Goal: Transaction & Acquisition: Purchase product/service

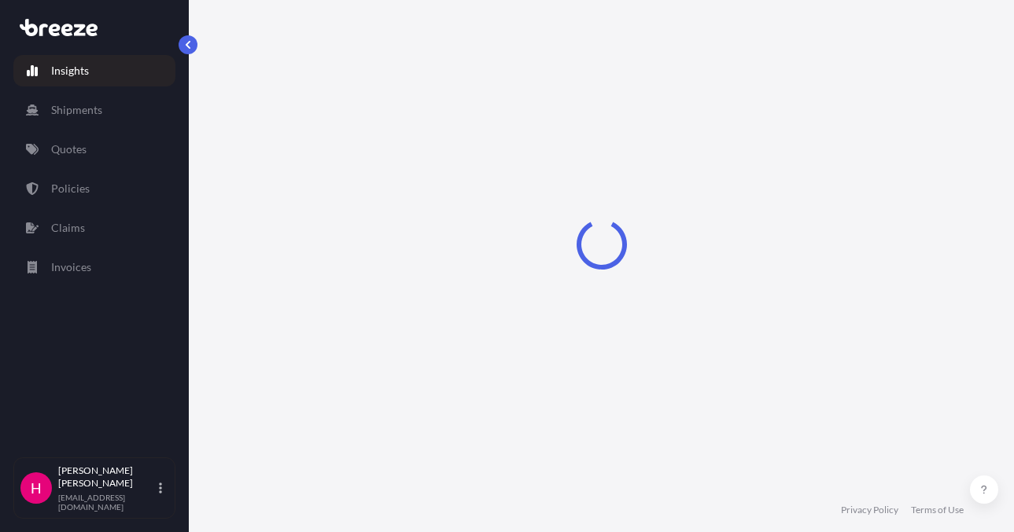
select select "2025"
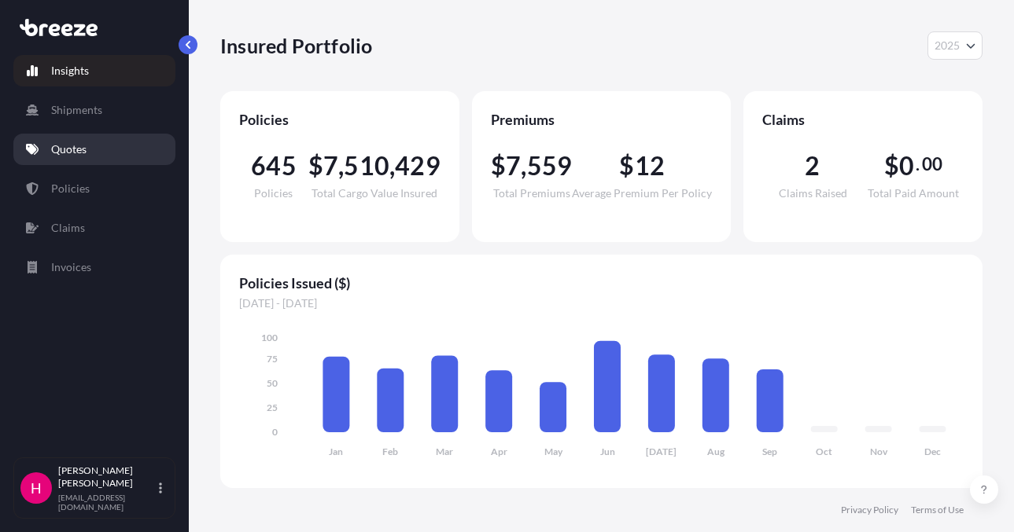
click at [91, 154] on link "Quotes" at bounding box center [94, 149] width 162 height 31
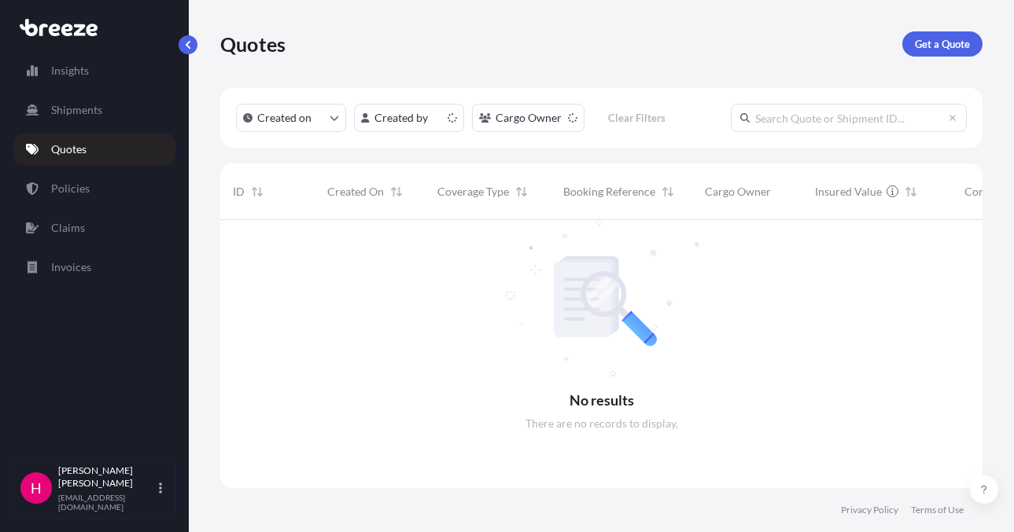
scroll to position [313, 750]
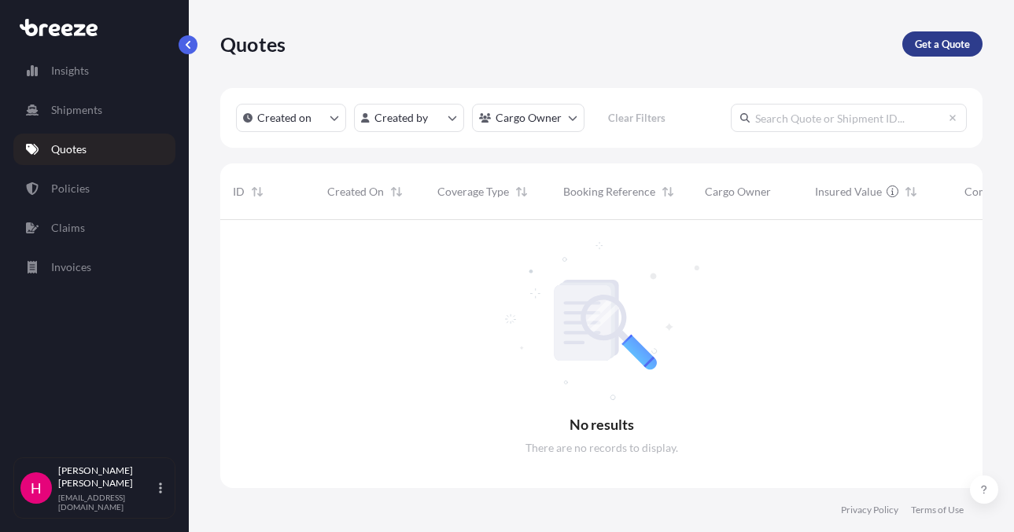
click at [919, 41] on p "Get a Quote" at bounding box center [942, 44] width 55 height 16
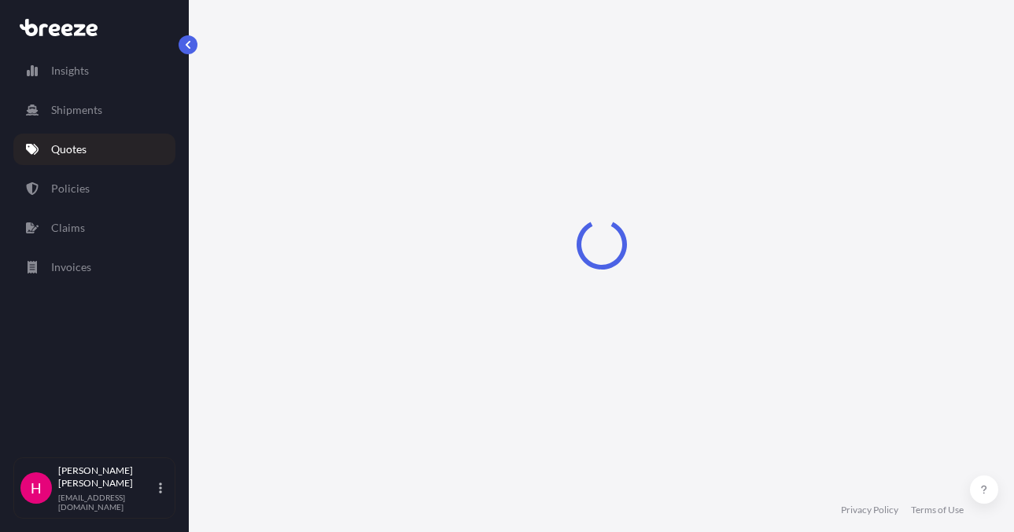
select select "Sea"
select select "1"
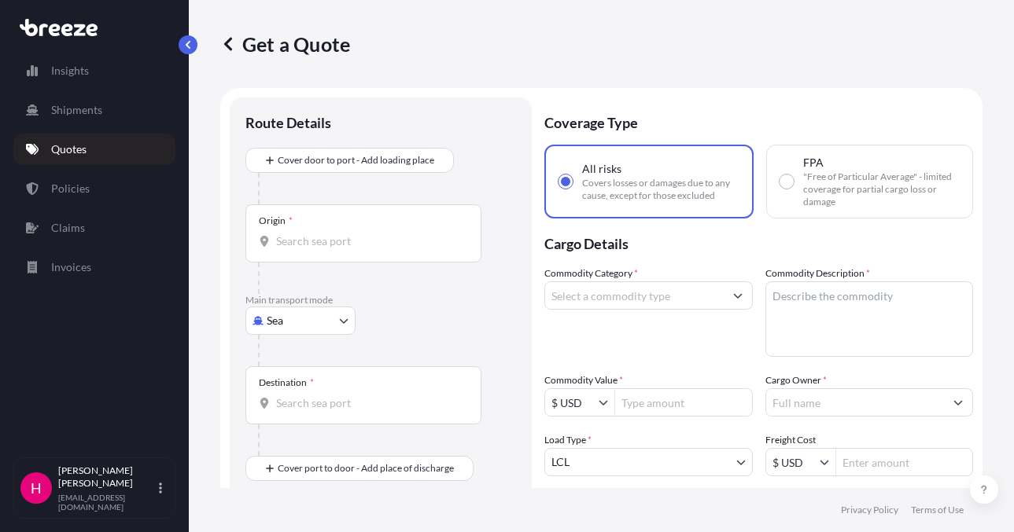
scroll to position [25, 0]
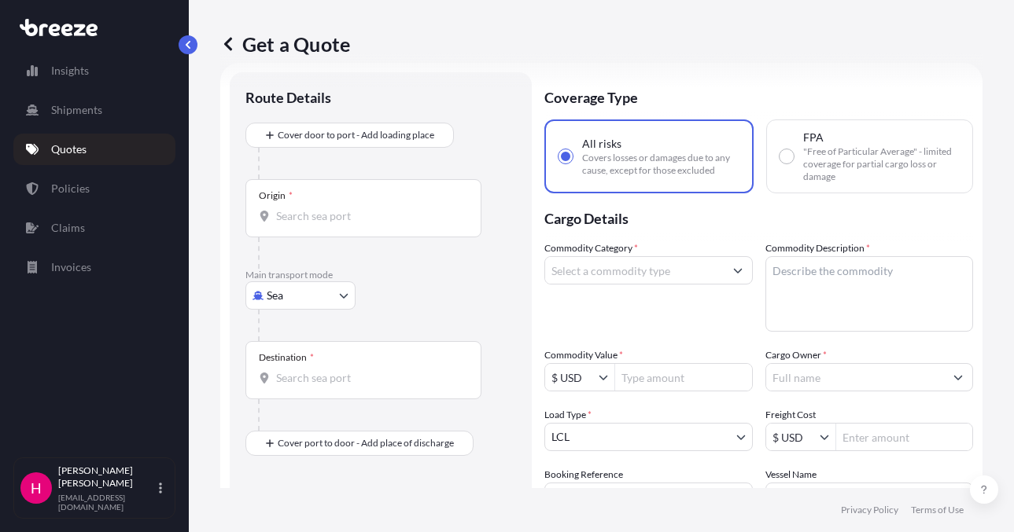
click at [323, 301] on body "Insights Shipments Quotes Policies Claims Invoices H [PERSON_NAME] [EMAIL_ADDRE…" at bounding box center [507, 266] width 1014 height 532
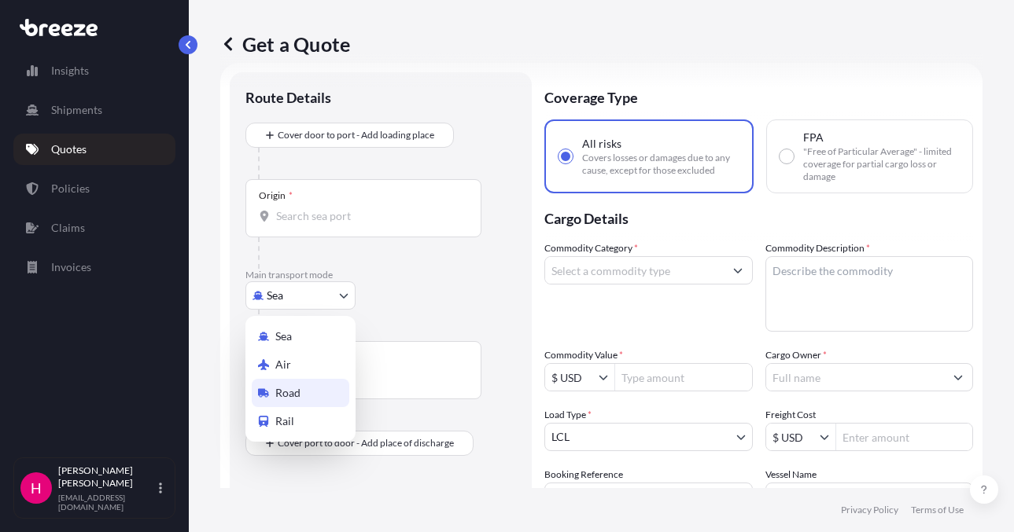
click at [296, 389] on span "Road" at bounding box center [287, 393] width 25 height 16
select select "Road"
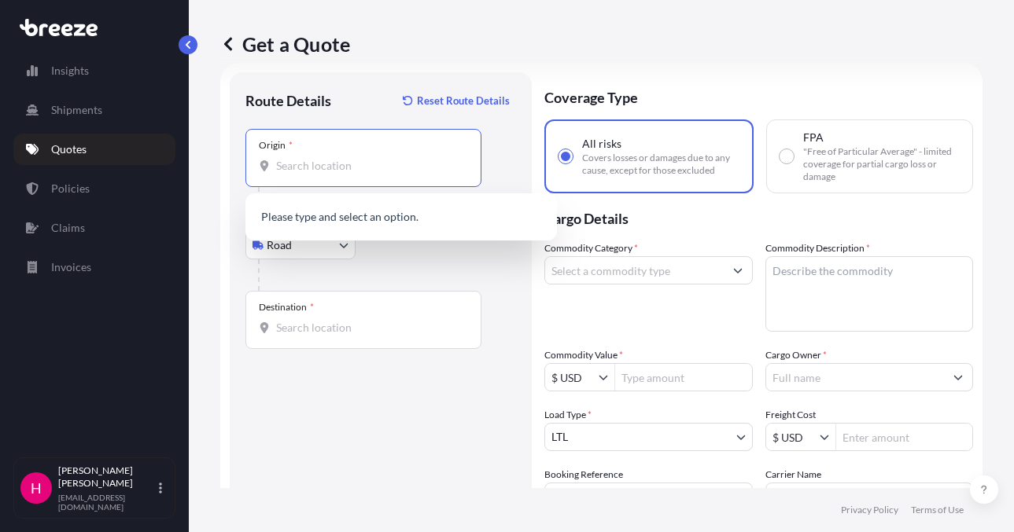
click at [353, 160] on input "Origin *" at bounding box center [369, 166] width 186 height 16
paste input "[STREET_ADDRESS][PERSON_NAME]"
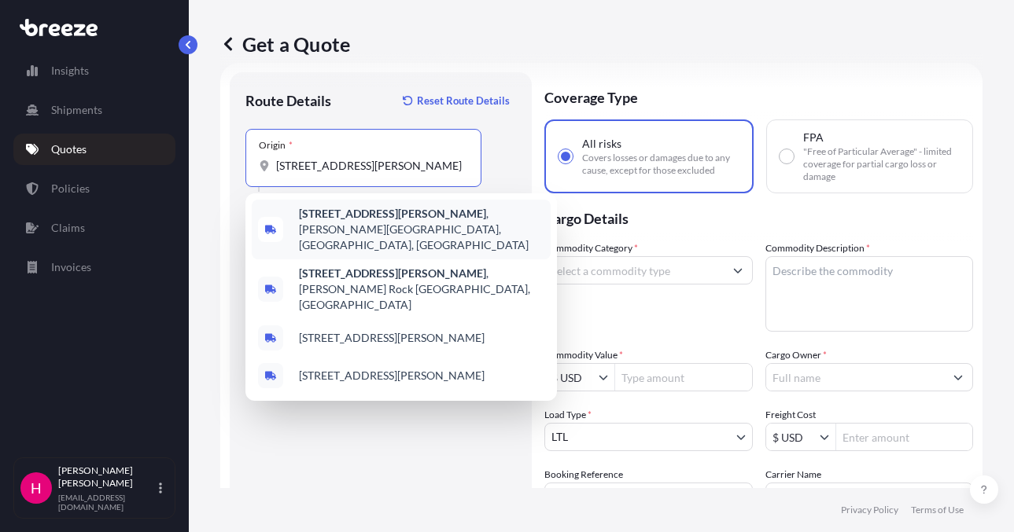
click at [369, 215] on b "[STREET_ADDRESS][PERSON_NAME]" at bounding box center [392, 213] width 187 height 13
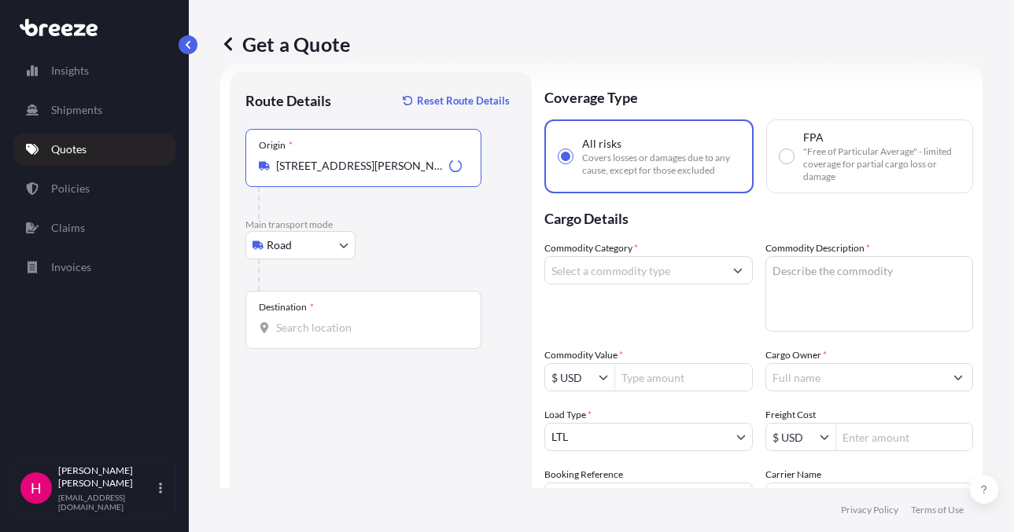
type input "[STREET_ADDRESS][PERSON_NAME][PERSON_NAME]"
click at [330, 423] on div "Route Details Reset Route Details Place of loading Road Road Rail Origin * [STR…" at bounding box center [380, 359] width 271 height 543
click at [318, 330] on input "Destination *" at bounding box center [369, 328] width 186 height 16
paste input "[STREET_ADDRESS]"
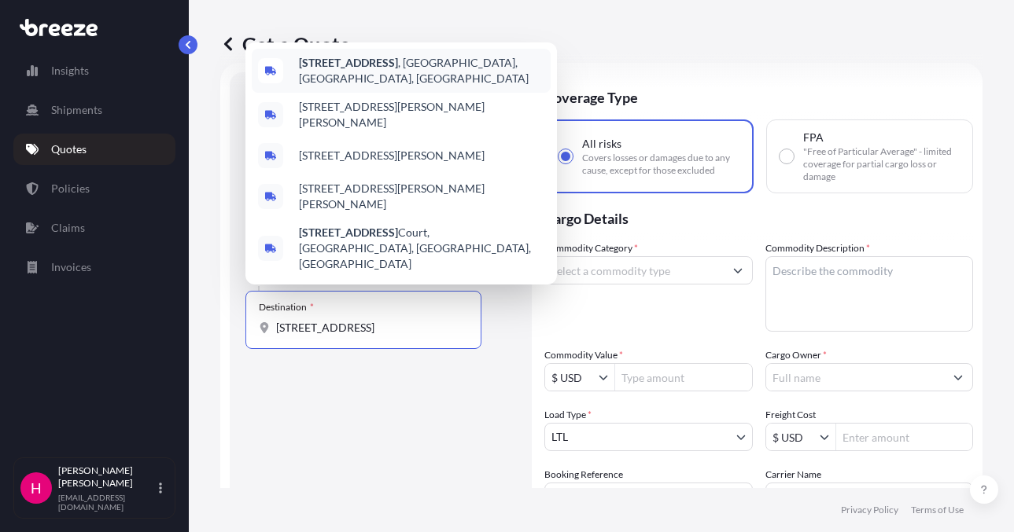
click at [345, 69] on b "[STREET_ADDRESS]" at bounding box center [348, 62] width 99 height 13
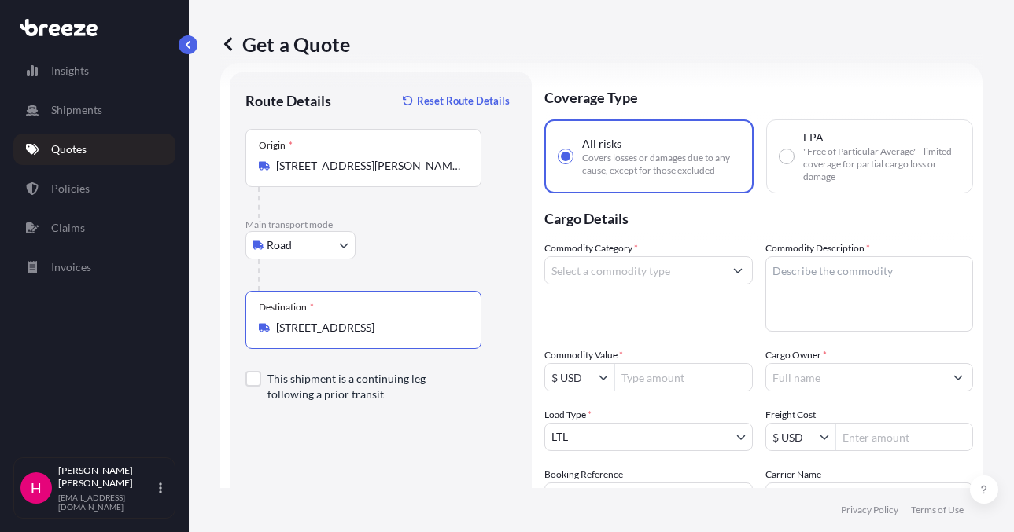
type input "[STREET_ADDRESS]"
click at [355, 478] on div "Route Details Reset Route Details Place of loading Road Road Rail Origin * [STR…" at bounding box center [380, 359] width 271 height 543
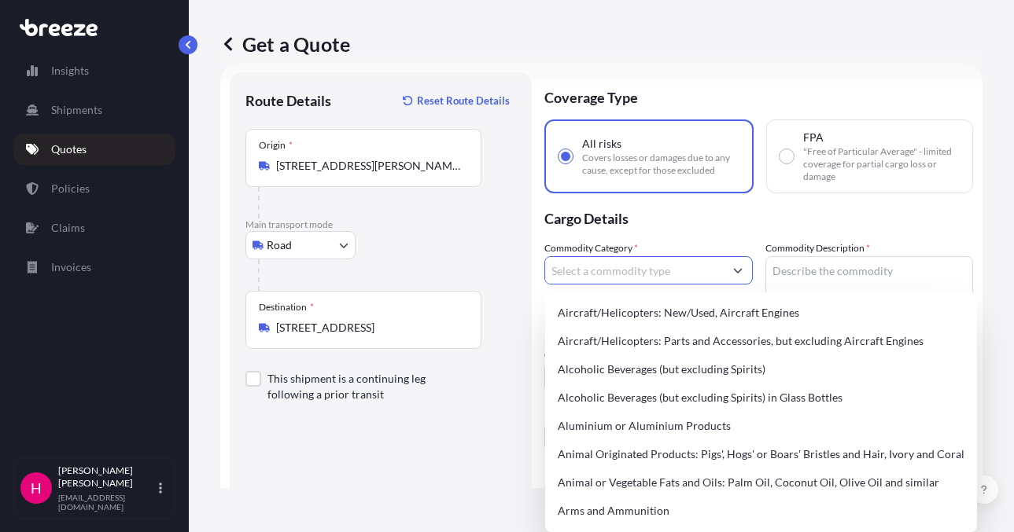
click at [613, 271] on input "Commodity Category *" at bounding box center [634, 270] width 179 height 28
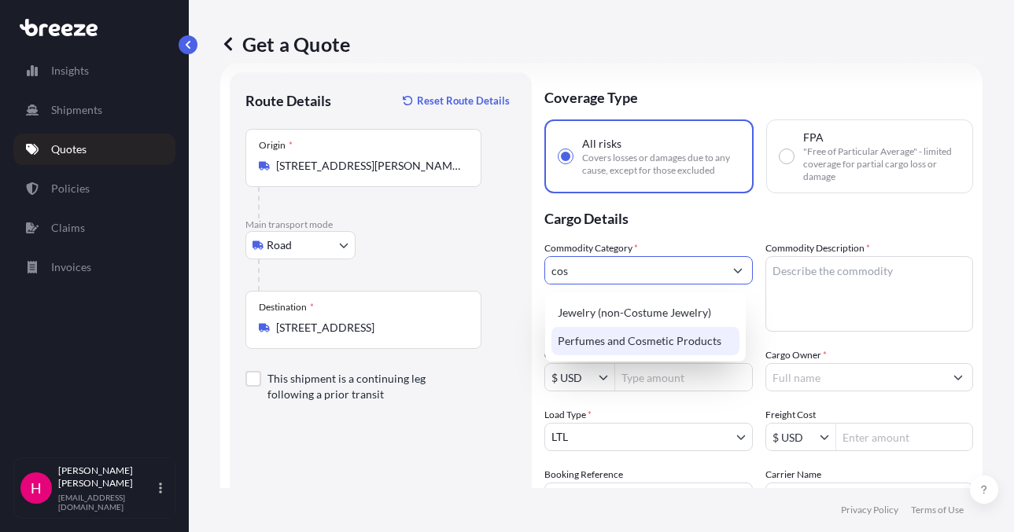
click at [598, 337] on div "Perfumes and Cosmetic Products" at bounding box center [645, 341] width 188 height 28
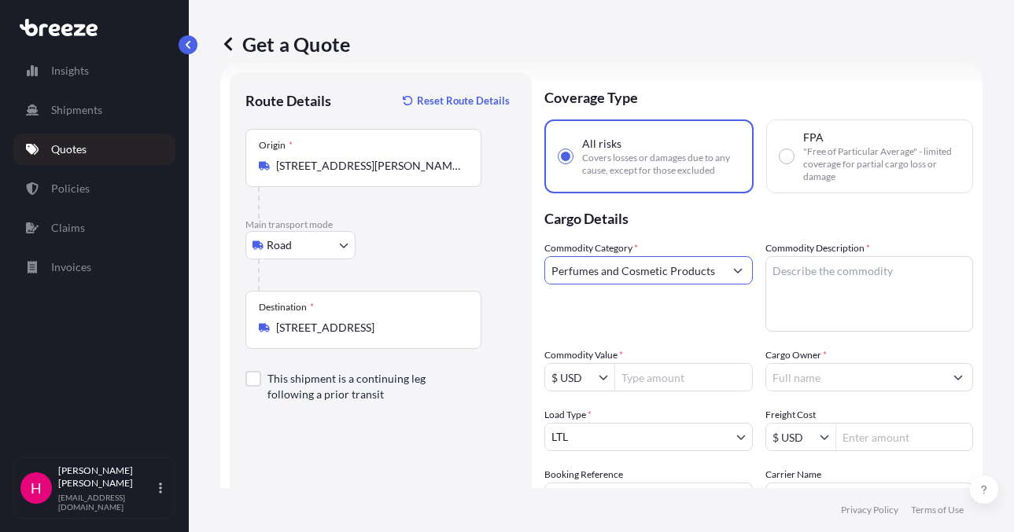
type input "Perfumes and Cosmetic Products"
drag, startPoint x: 818, startPoint y: 289, endPoint x: 804, endPoint y: 271, distance: 21.9
click at [818, 289] on textarea "Commodity Description *" at bounding box center [869, 293] width 208 height 75
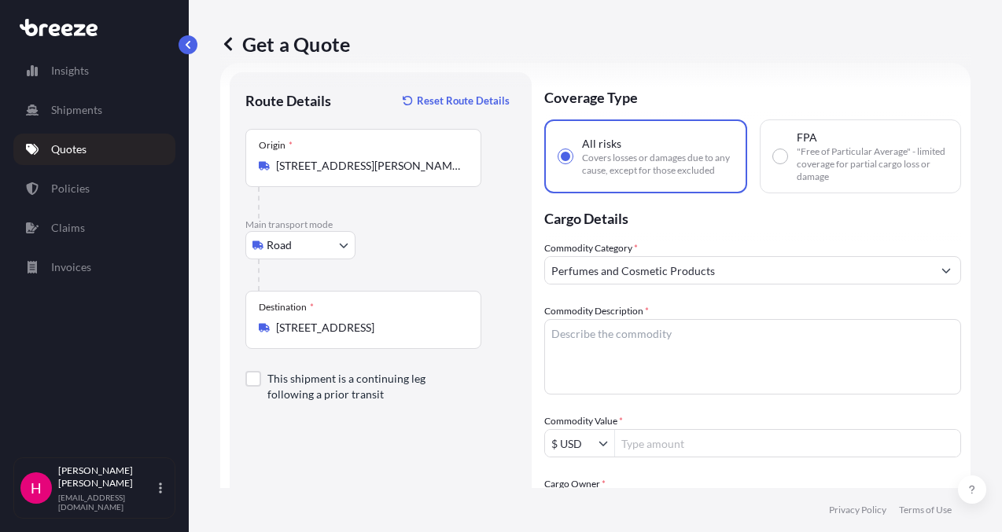
paste textarea "COSMETICS"
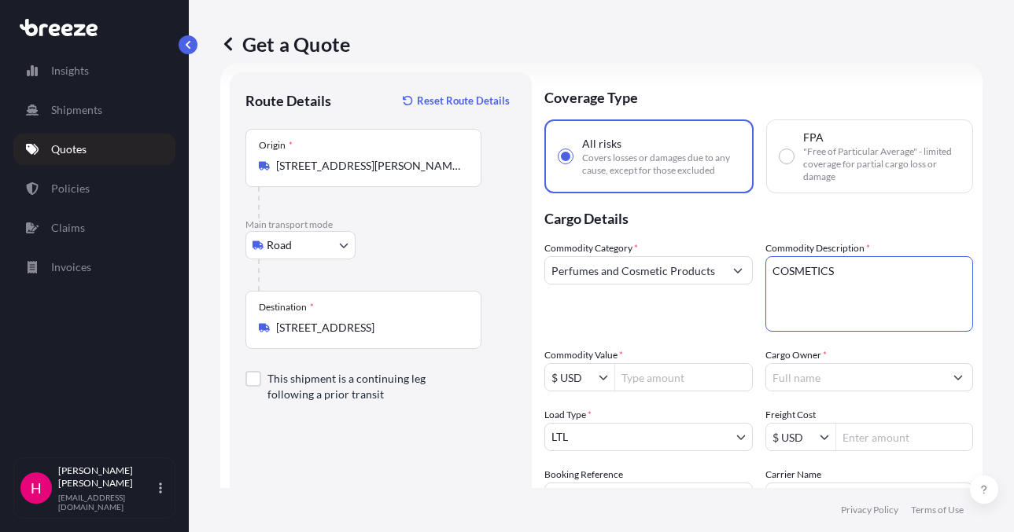
type textarea "COSMETICS"
click at [773, 225] on p "Cargo Details" at bounding box center [758, 216] width 429 height 47
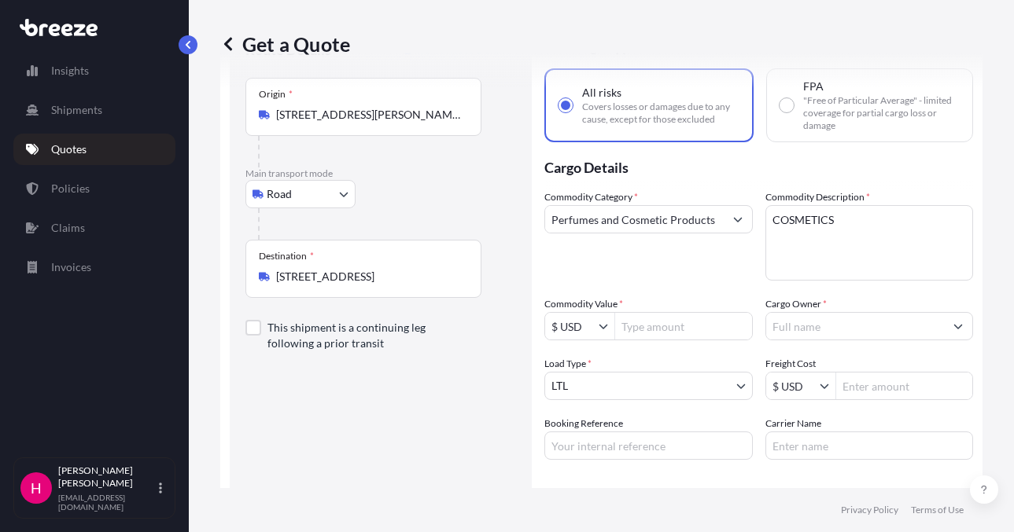
scroll to position [104, 0]
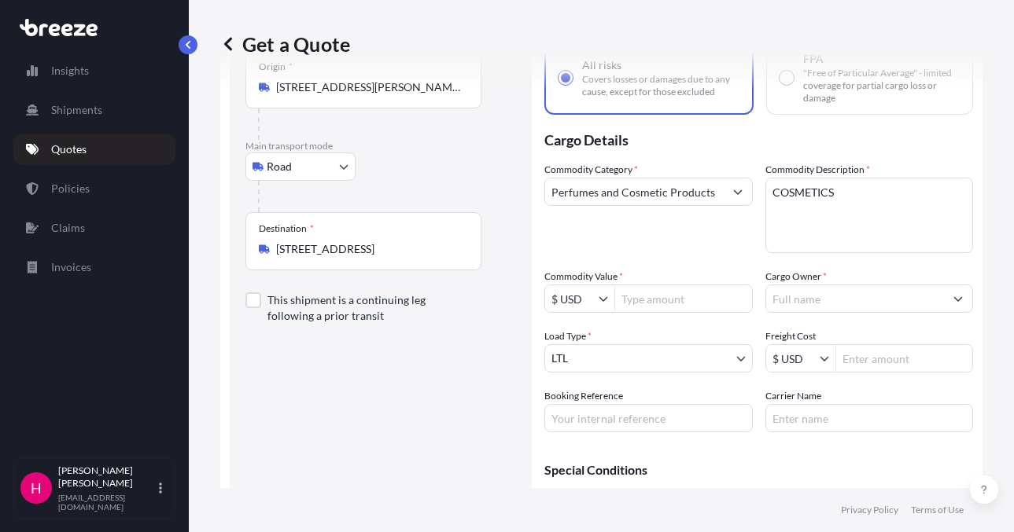
click at [658, 420] on input "Booking Reference" at bounding box center [648, 418] width 208 height 28
paste input "486365"
type input "486365"
click at [804, 425] on input "Carrier Name" at bounding box center [869, 418] width 208 height 28
type input "XPO"
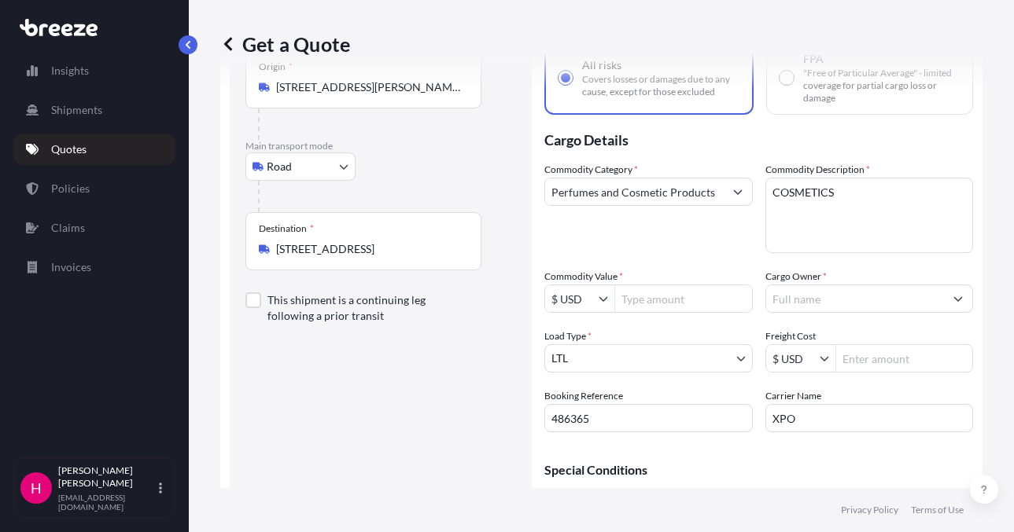
click at [438, 435] on div "Route Details Reset Route Details Place of loading Road Road Rail Origin * [STR…" at bounding box center [380, 280] width 271 height 543
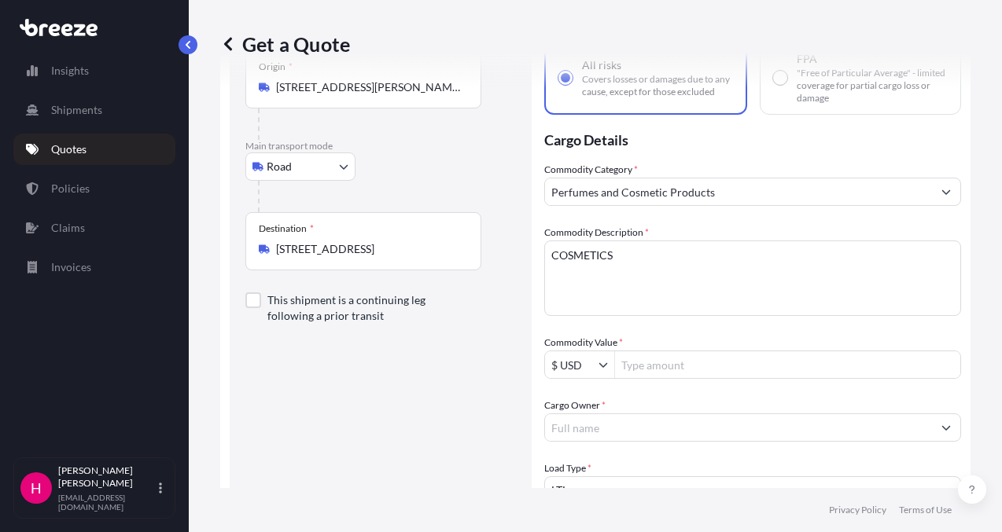
click at [804, 414] on input "Cargo Owner *" at bounding box center [738, 428] width 387 height 28
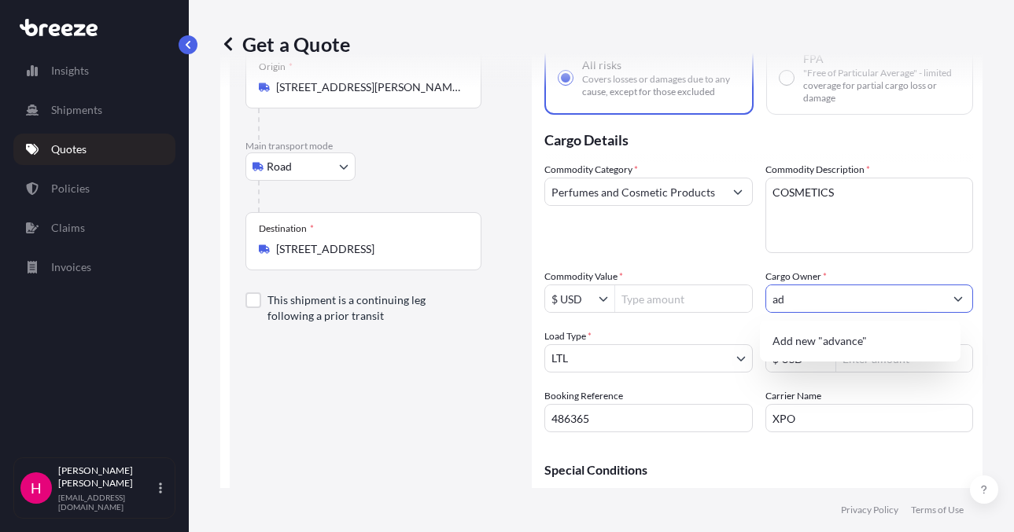
type input "a"
click at [359, 445] on div "Route Details Reset Route Details Place of loading Road Road Rail Origin * [STR…" at bounding box center [380, 280] width 271 height 543
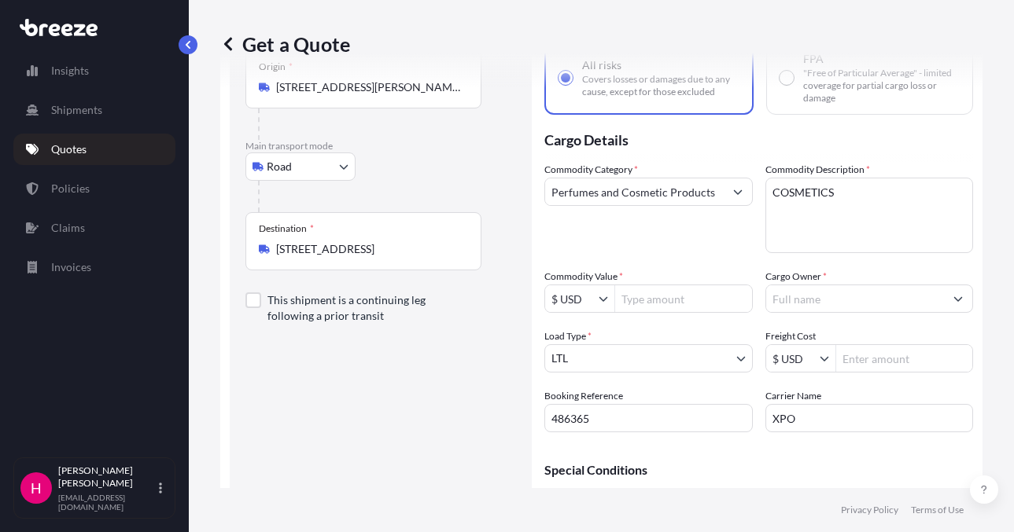
click at [835, 304] on input "Cargo Owner *" at bounding box center [855, 299] width 179 height 28
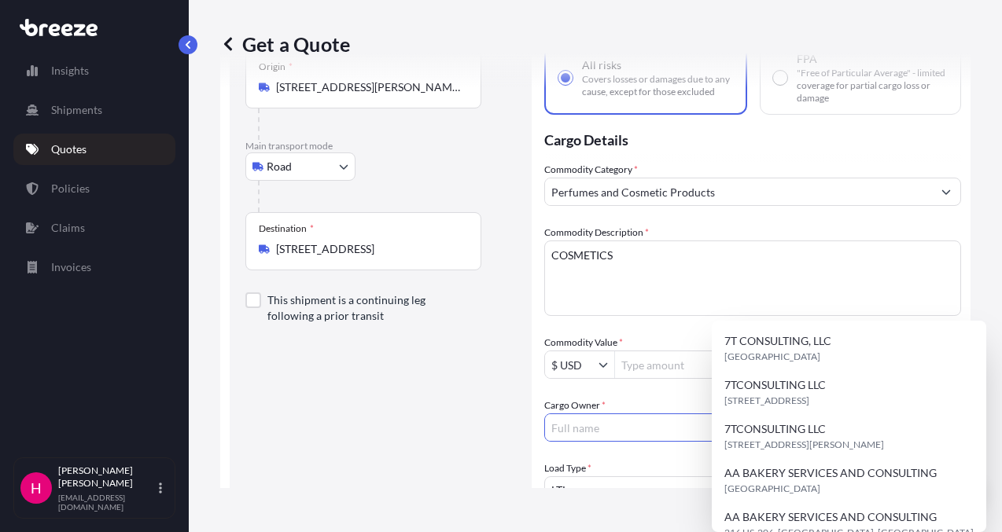
paste input "ADVANCED BEAUTY LABS"
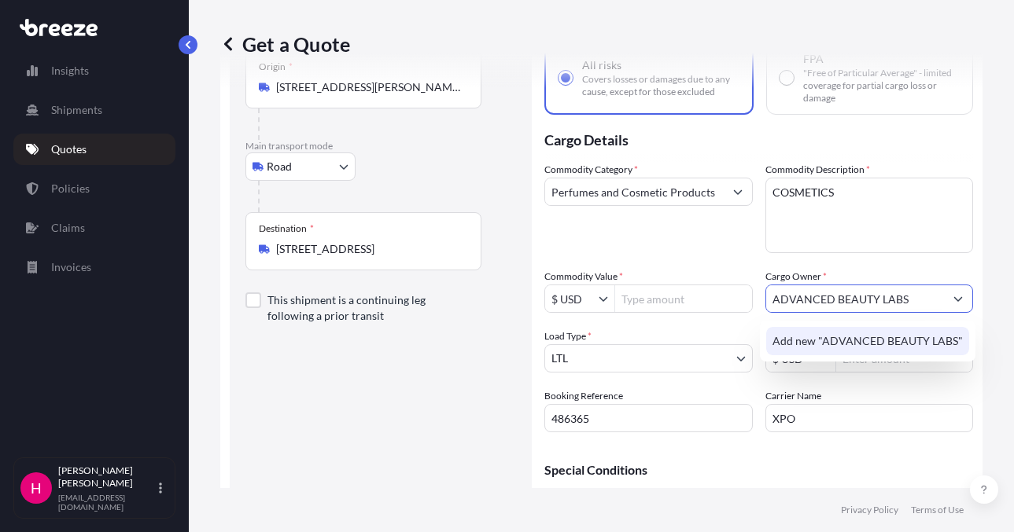
click at [836, 343] on span "Add new "ADVANCED BEAUTY LABS"" at bounding box center [867, 341] width 190 height 16
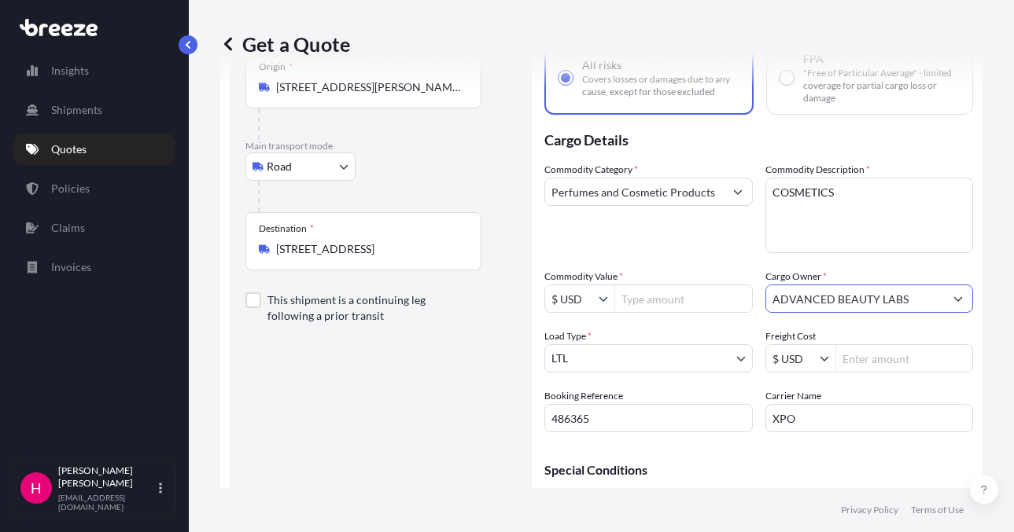
type input "ADVANCED BEAUTY LABS"
click at [394, 403] on div "Route Details Reset Route Details Place of loading Road Road Rail Origin * [STR…" at bounding box center [380, 280] width 271 height 543
click at [663, 302] on input "Commodity Value *" at bounding box center [683, 299] width 137 height 28
click at [634, 238] on div "Commodity Category * Perfumes and Cosmetic Products" at bounding box center [648, 207] width 208 height 91
click at [636, 240] on div "Commodity Category * Perfumes and Cosmetic Products" at bounding box center [648, 207] width 208 height 91
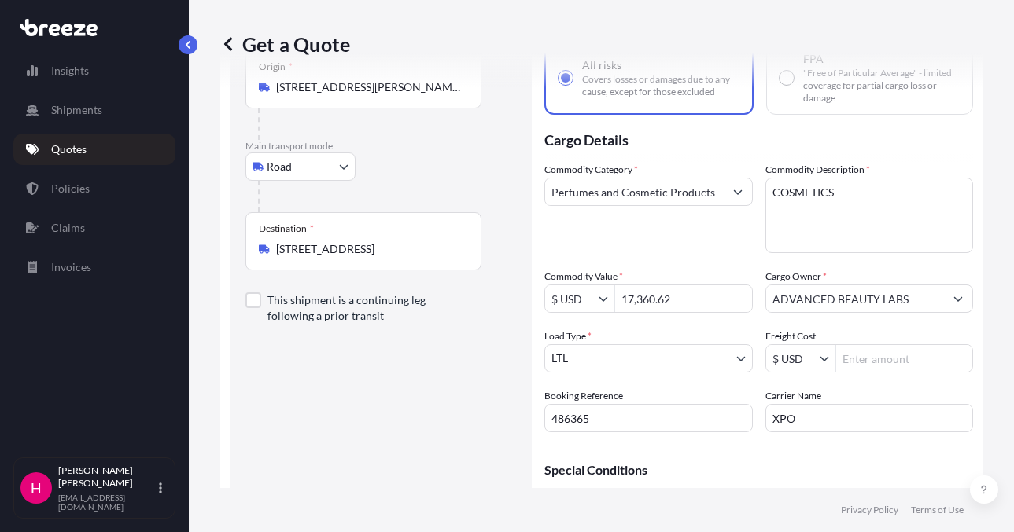
click at [634, 238] on div "Commodity Category * Perfumes and Cosmetic Products" at bounding box center [648, 207] width 208 height 91
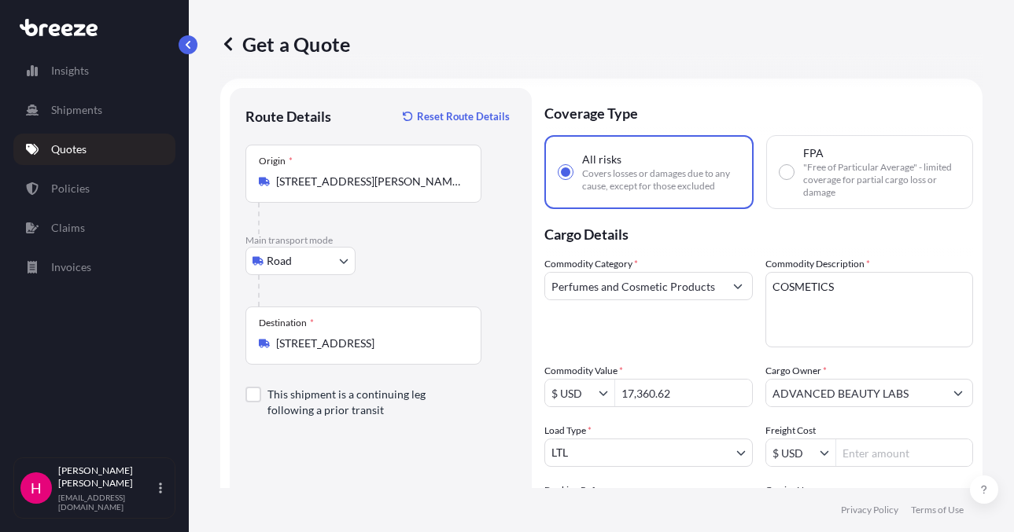
scroll to position [0, 0]
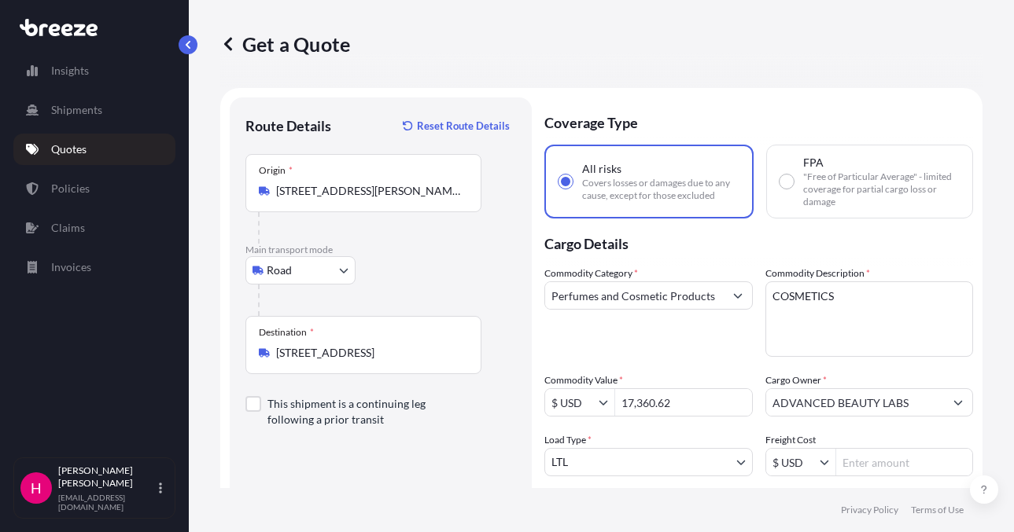
click at [614, 341] on div "Commodity Category * Perfumes and Cosmetic Products" at bounding box center [648, 311] width 208 height 91
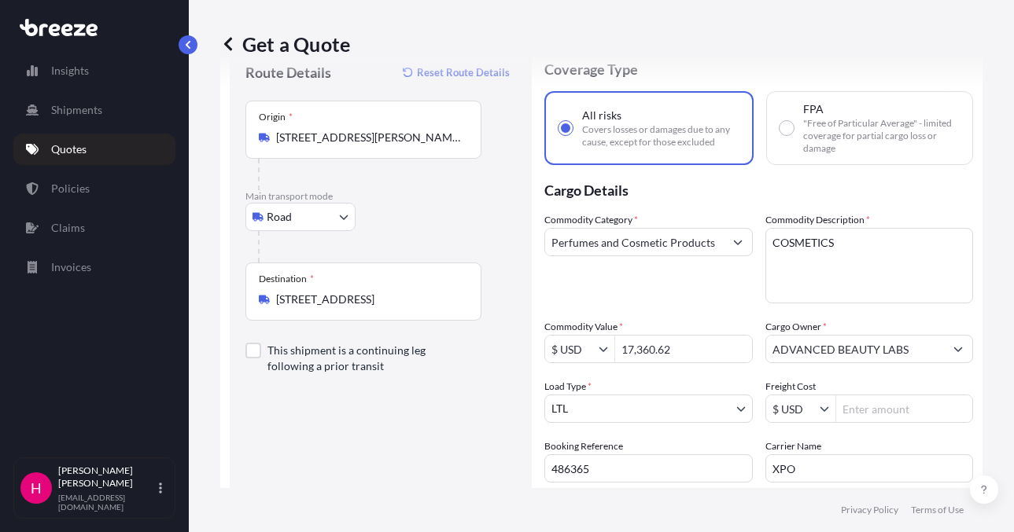
scroll to position [79, 0]
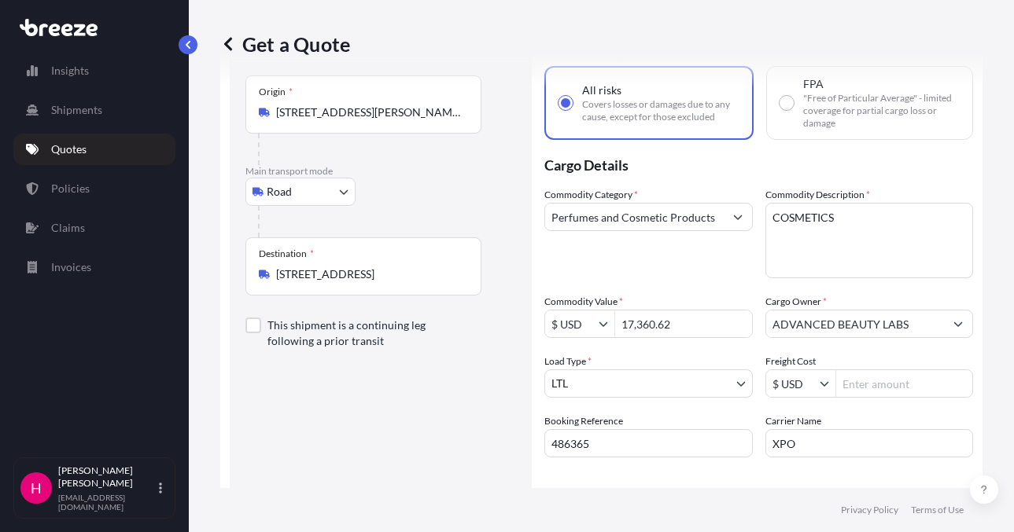
click at [404, 431] on div "Route Details Reset Route Details Place of loading Road Road Rail Origin * [STR…" at bounding box center [380, 306] width 271 height 543
click at [715, 326] on input "17,360.62" at bounding box center [683, 324] width 137 height 28
type input "17,360.63"
click at [707, 272] on div "Commodity Category * Perfumes and Cosmetic Products" at bounding box center [648, 232] width 208 height 91
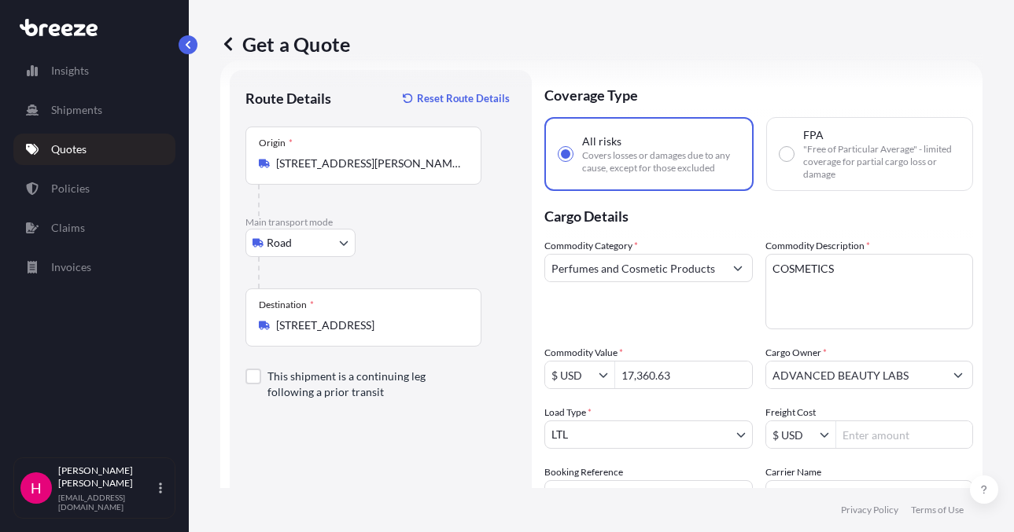
scroll to position [0, 0]
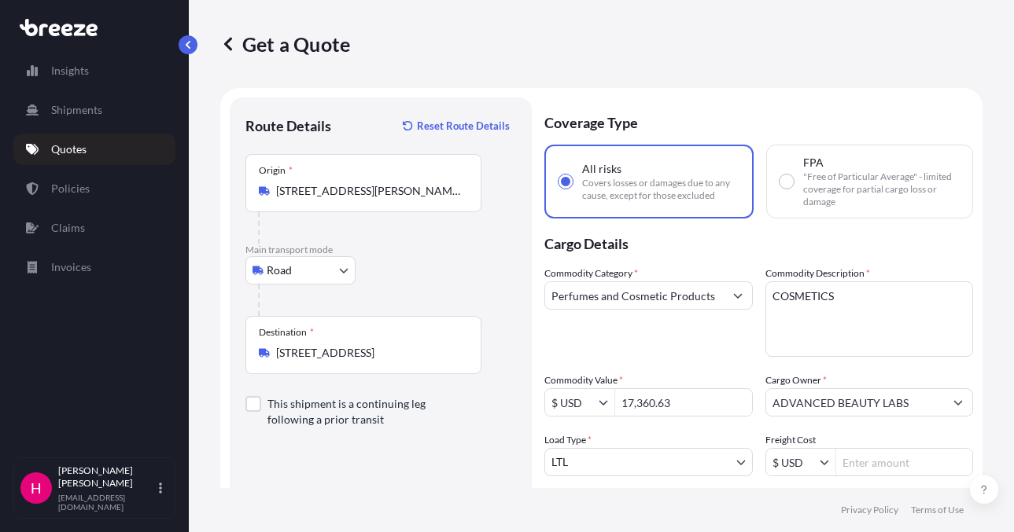
click at [694, 351] on div "Commodity Category * Perfumes and Cosmetic Products" at bounding box center [648, 311] width 208 height 91
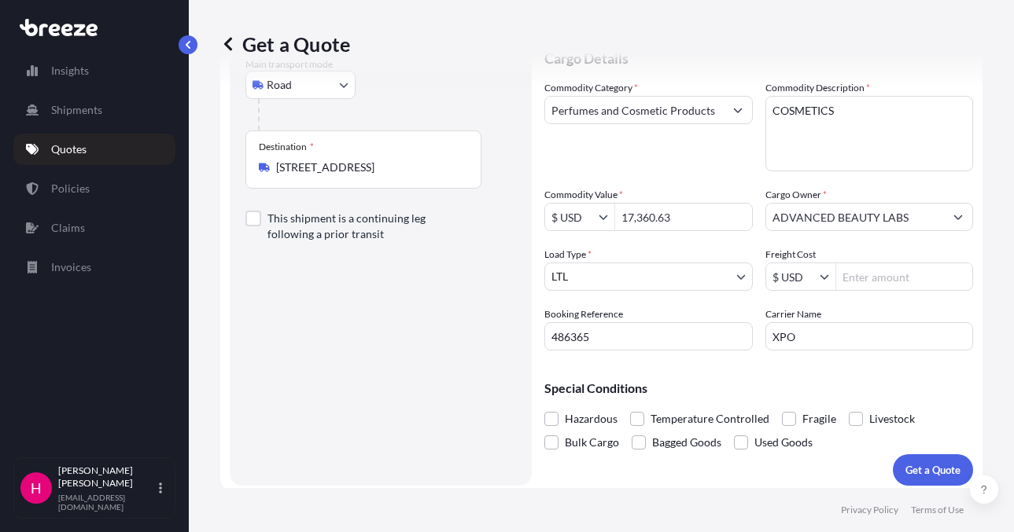
scroll to position [194, 0]
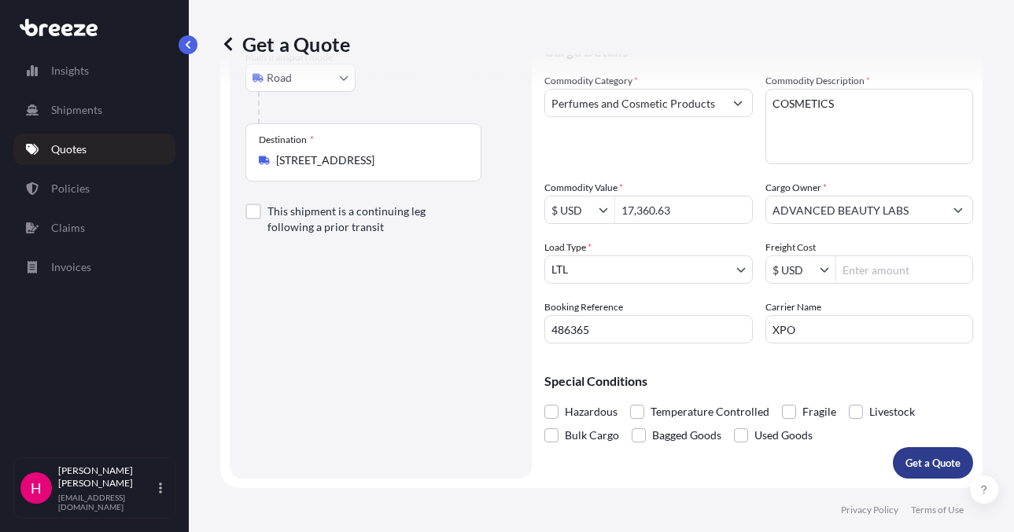
click at [908, 458] on p "Get a Quote" at bounding box center [932, 463] width 55 height 16
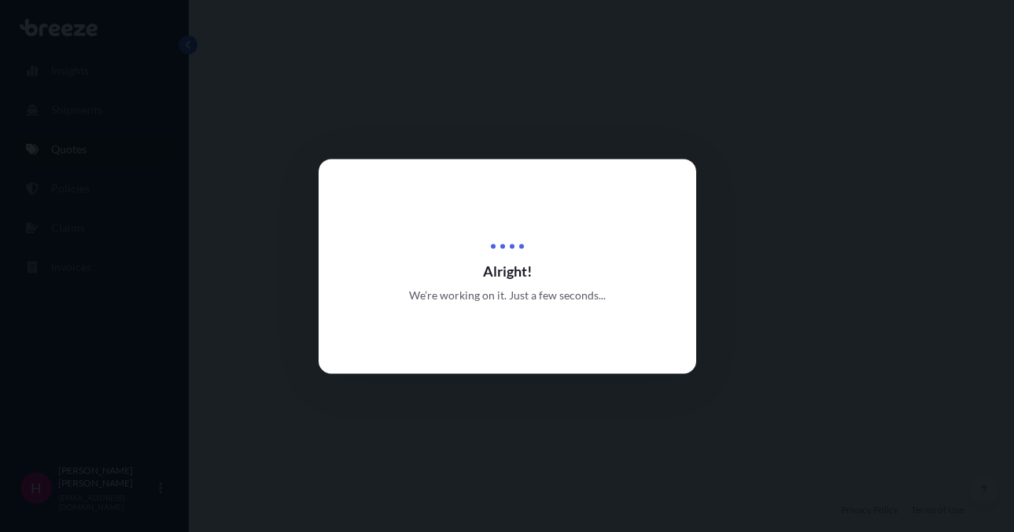
select select "Road"
select select "1"
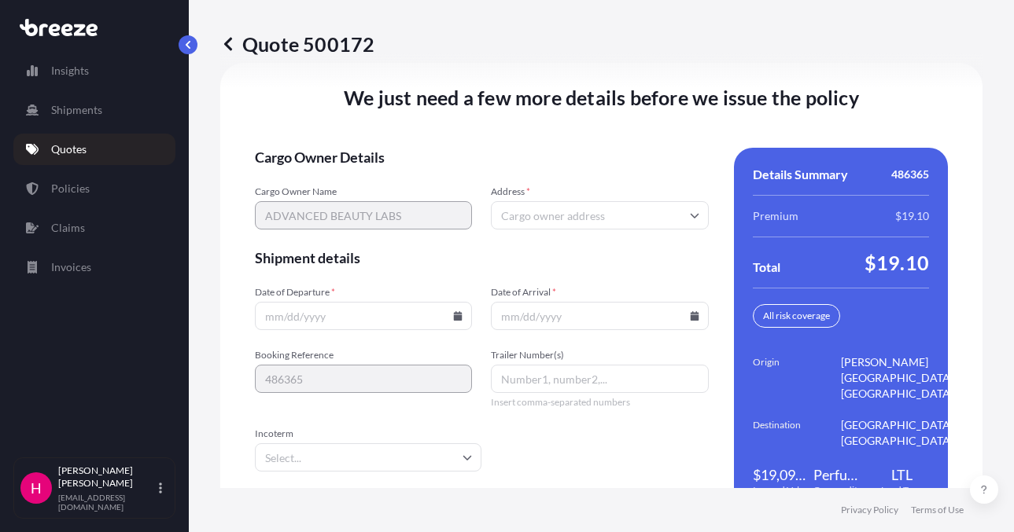
scroll to position [2268, 0]
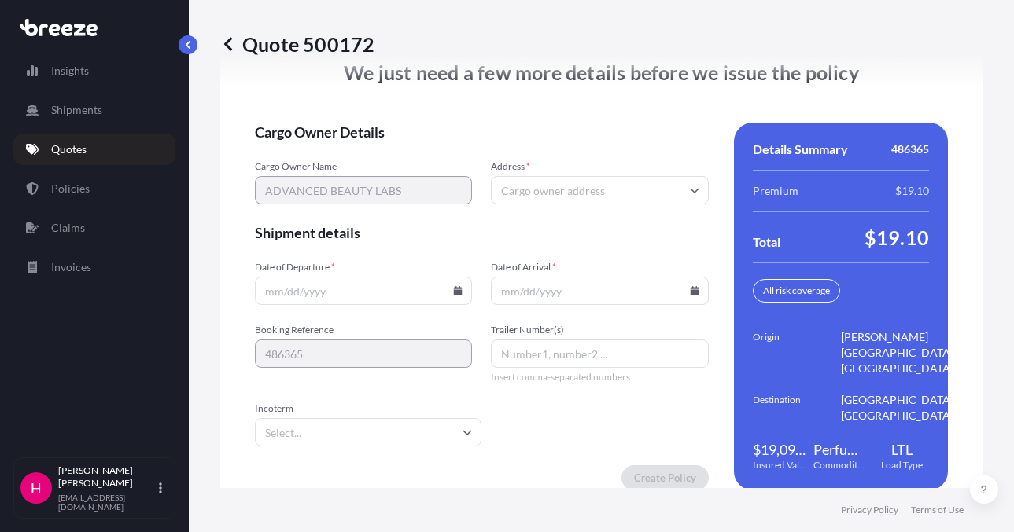
click at [594, 204] on input "Address *" at bounding box center [599, 190] width 217 height 28
paste input "[STREET_ADDRESS][PERSON_NAME]"
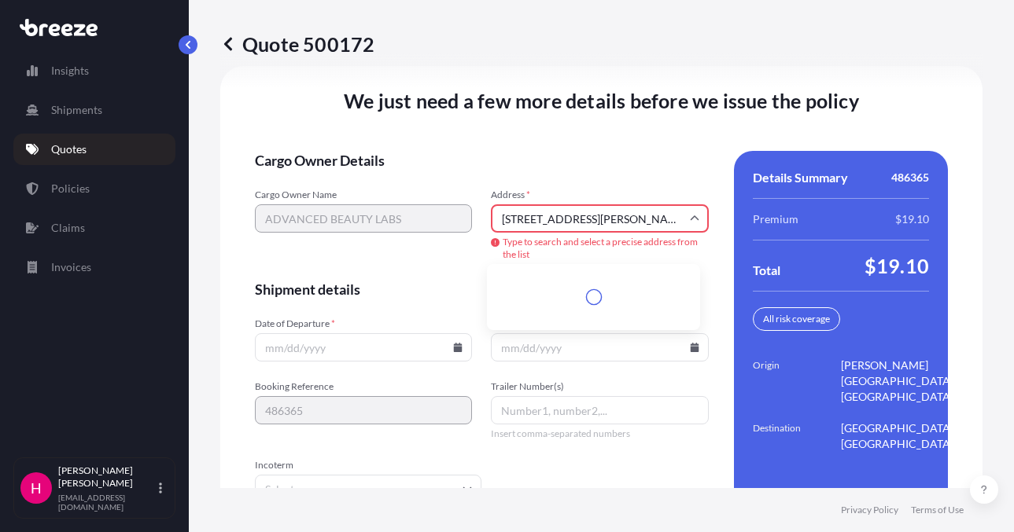
scroll to position [2296, 0]
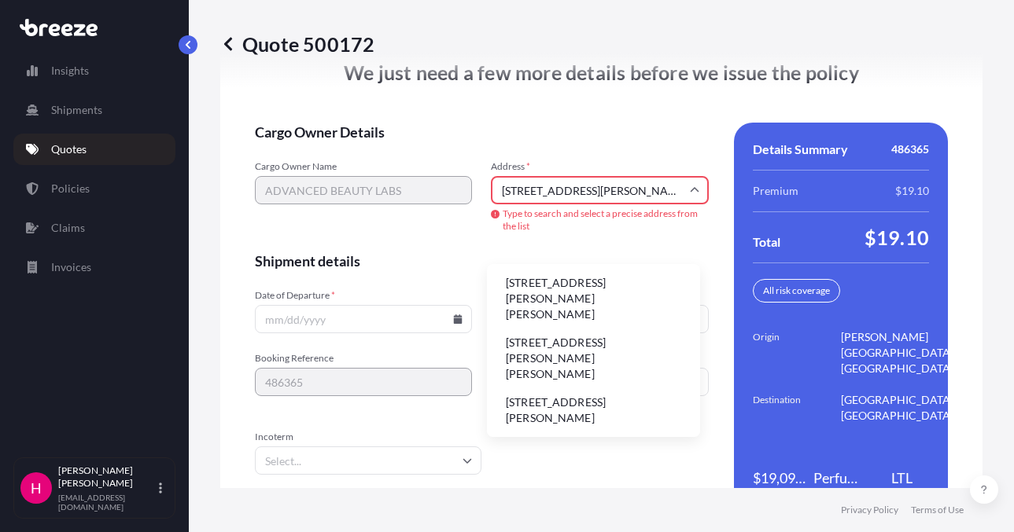
click at [597, 285] on li "[STREET_ADDRESS][PERSON_NAME][PERSON_NAME]" at bounding box center [593, 299] width 201 height 57
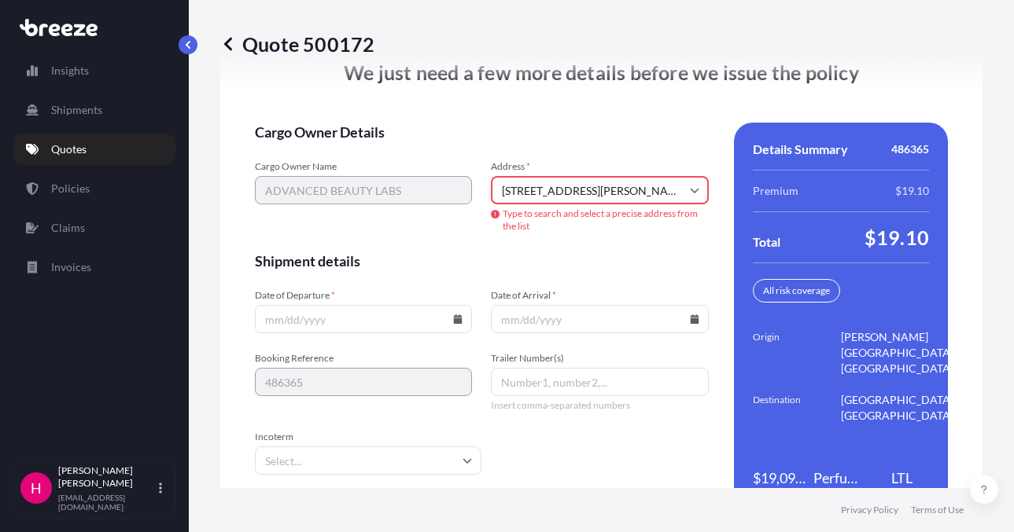
type input "[STREET_ADDRESS][PERSON_NAME][PERSON_NAME]"
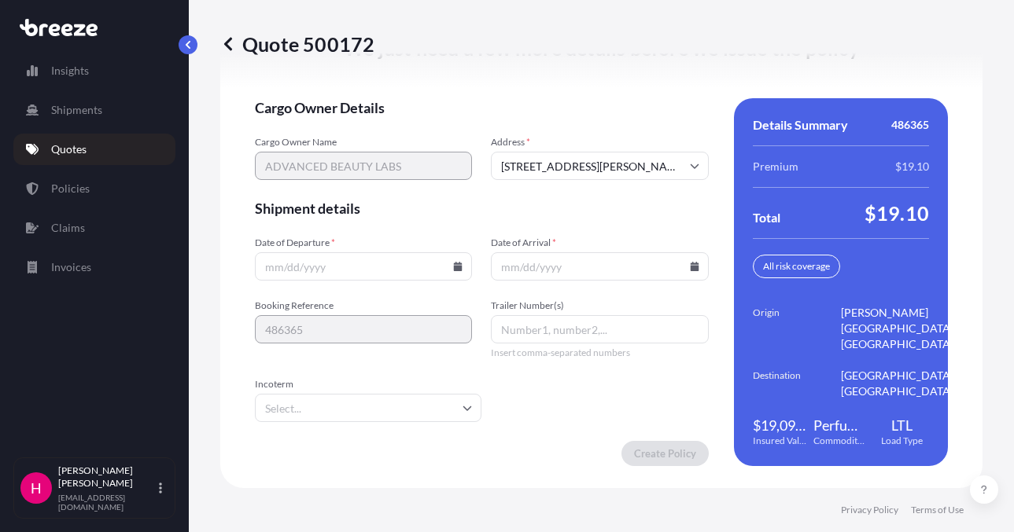
scroll to position [2268, 0]
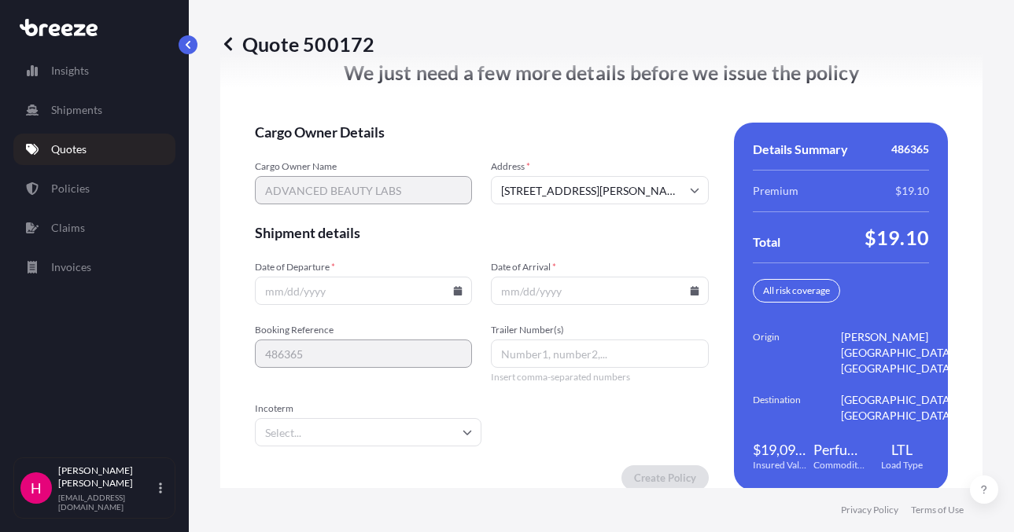
click at [577, 142] on span "Cargo Owner Details" at bounding box center [482, 132] width 454 height 19
click at [454, 296] on icon at bounding box center [458, 290] width 9 height 9
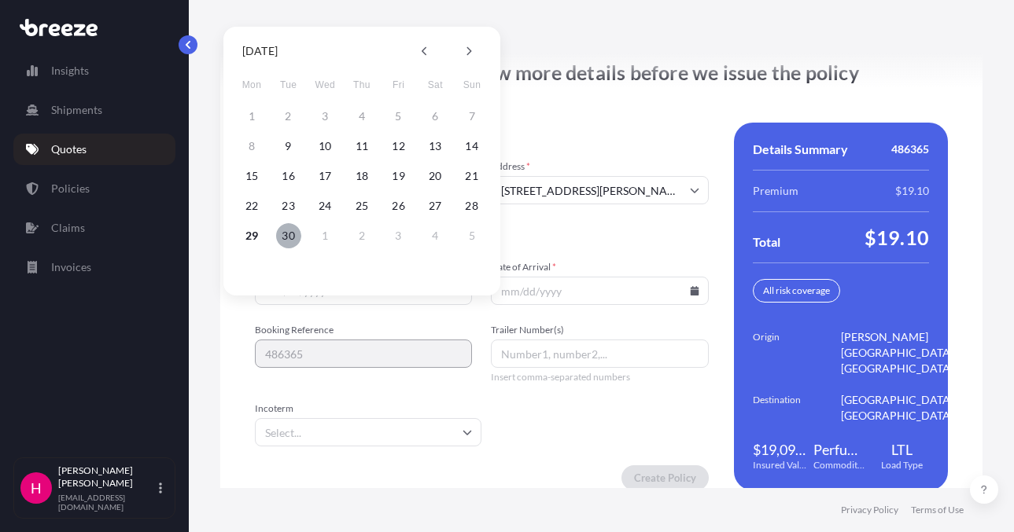
click at [288, 239] on button "30" at bounding box center [288, 235] width 25 height 25
type input "[DATE]"
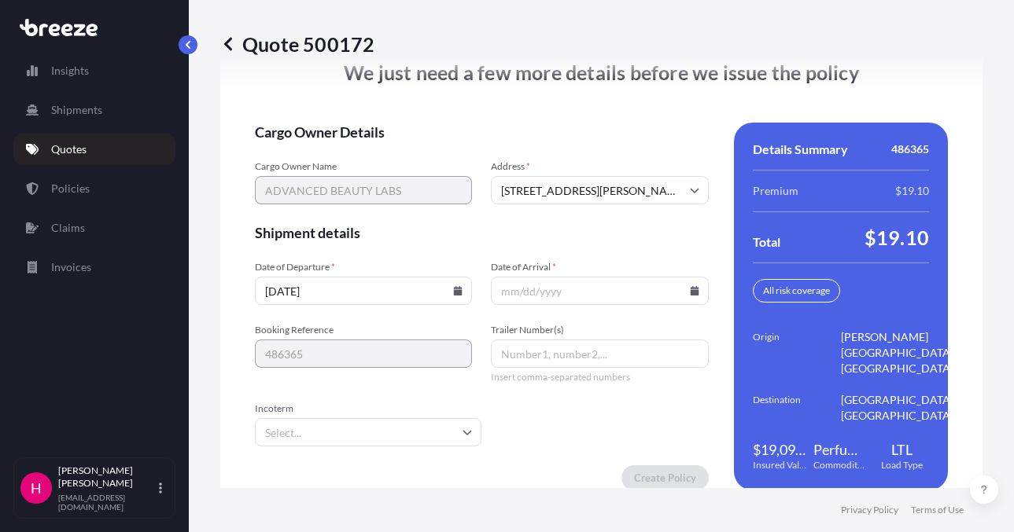
click at [690, 296] on icon at bounding box center [694, 290] width 9 height 9
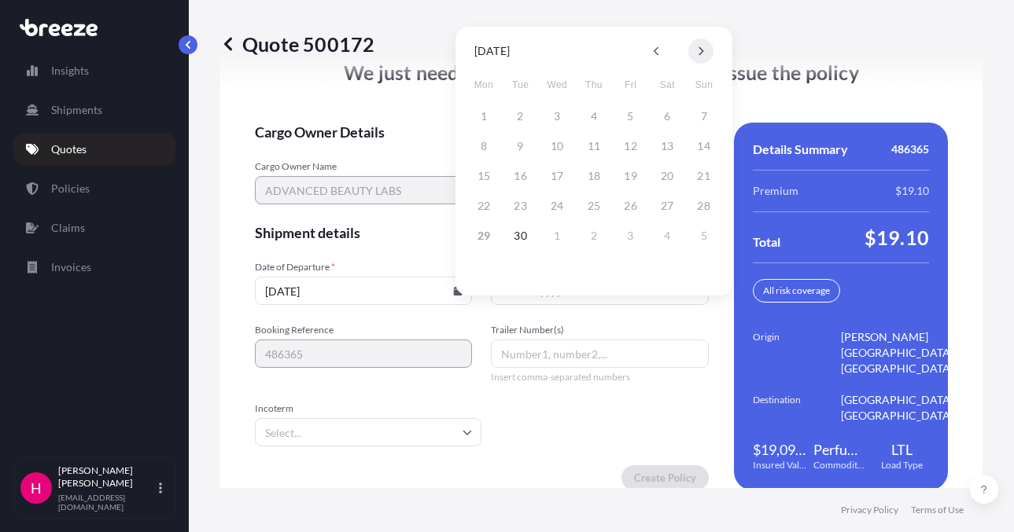
click at [708, 54] on button at bounding box center [700, 51] width 25 height 25
click at [487, 149] on button "6" at bounding box center [483, 146] width 25 height 25
type input "[DATE]"
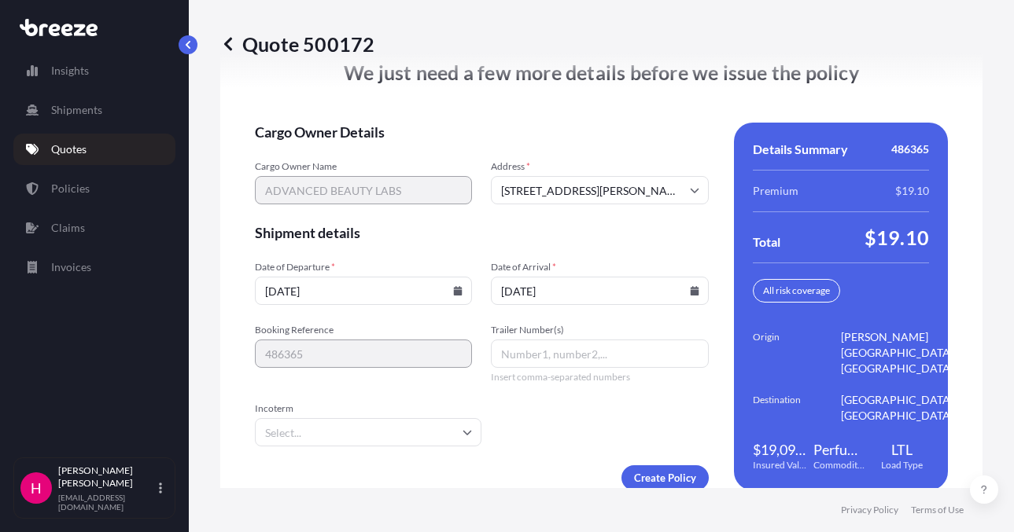
click at [481, 145] on div "We just need a few more details before we issue the policy Cargo Owner Details …" at bounding box center [601, 275] width 762 height 475
click at [485, 147] on div "We just need a few more details before we issue the policy Cargo Owner Details …" at bounding box center [601, 275] width 762 height 475
click at [485, 142] on div "We just need a few more details before we issue the policy Cargo Owner Details …" at bounding box center [601, 275] width 762 height 475
click at [502, 142] on div "We just need a few more details before we issue the policy Cargo Owner Details …" at bounding box center [601, 275] width 762 height 475
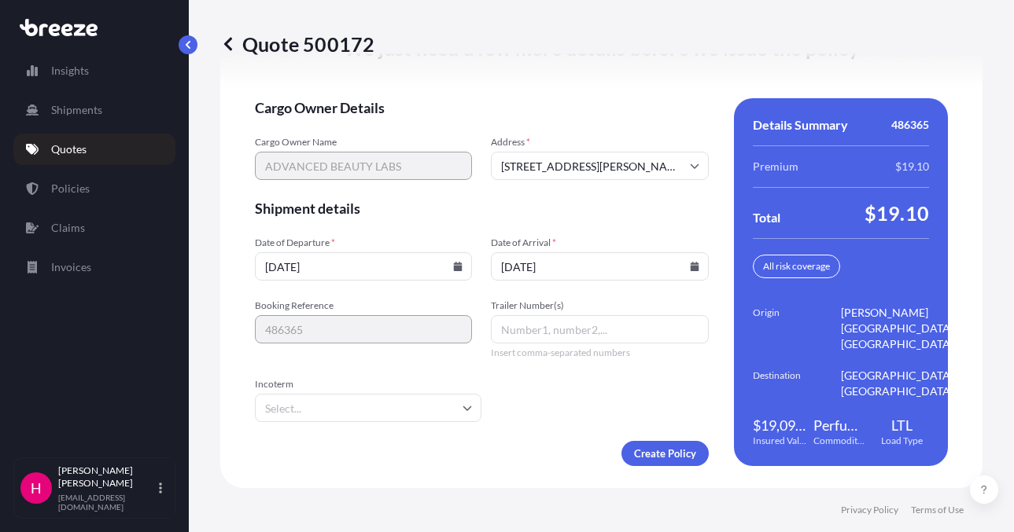
scroll to position [2317, 0]
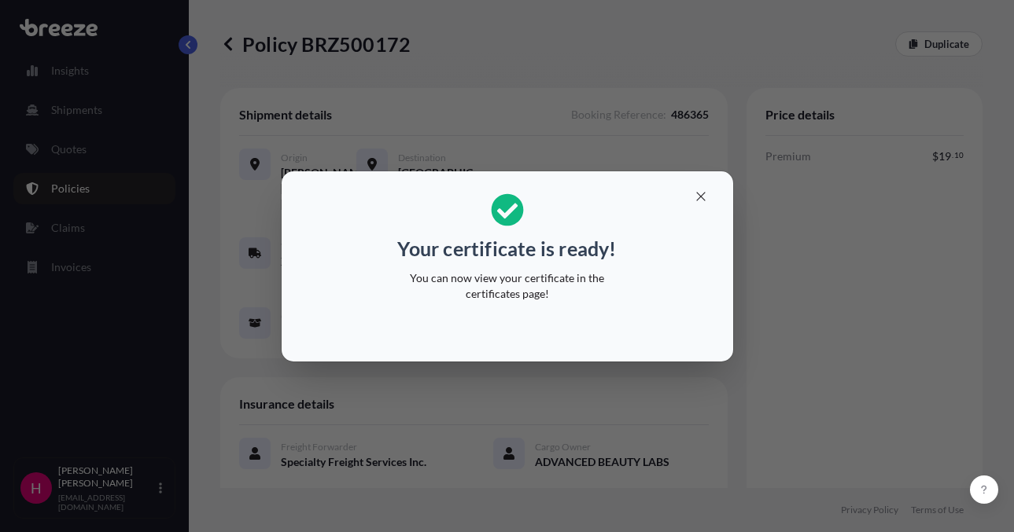
click at [988, 224] on div "Your certificate is ready! You can now view your certificate in the certificate…" at bounding box center [507, 266] width 1014 height 532
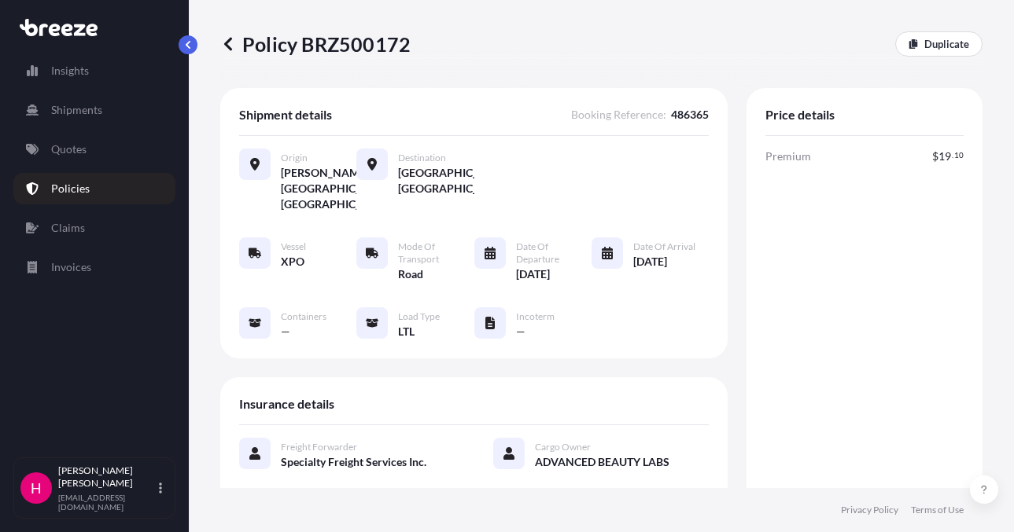
click at [329, 46] on p "Policy BRZ500172" at bounding box center [315, 43] width 190 height 25
copy p "BRZ500172"
click at [441, 46] on div "Policy BRZ500172 Duplicate" at bounding box center [601, 43] width 762 height 25
